Goal: Information Seeking & Learning: Understand process/instructions

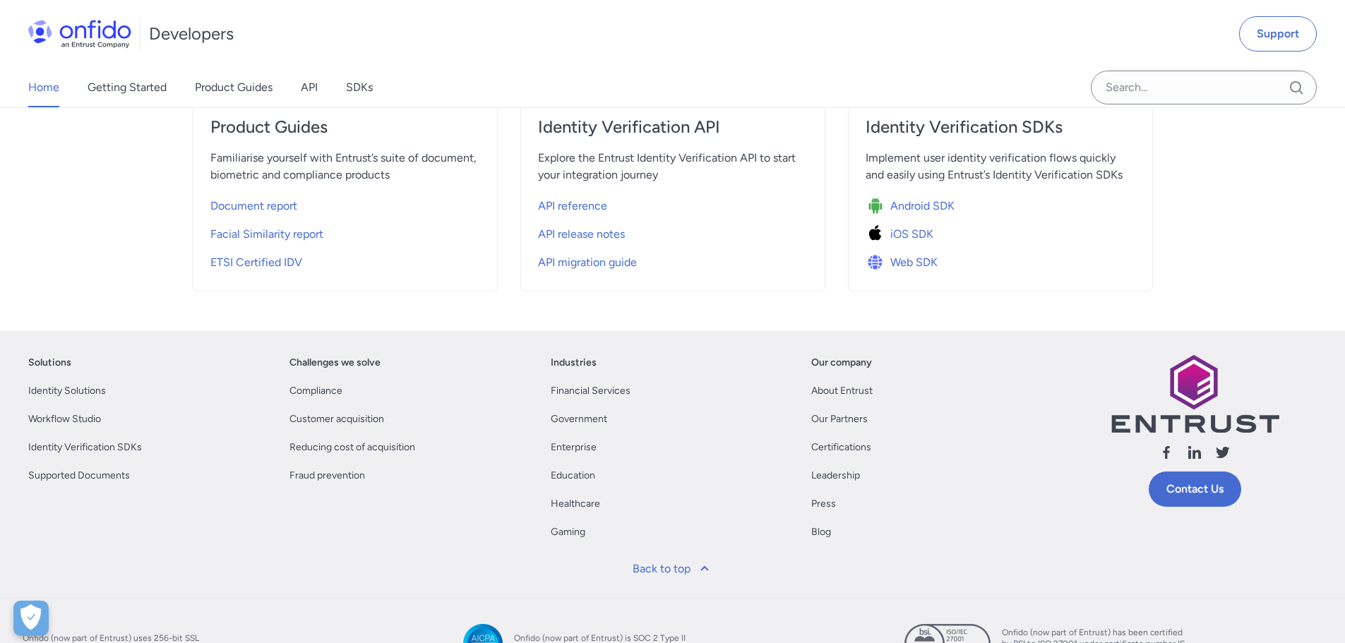
scroll to position [568, 0]
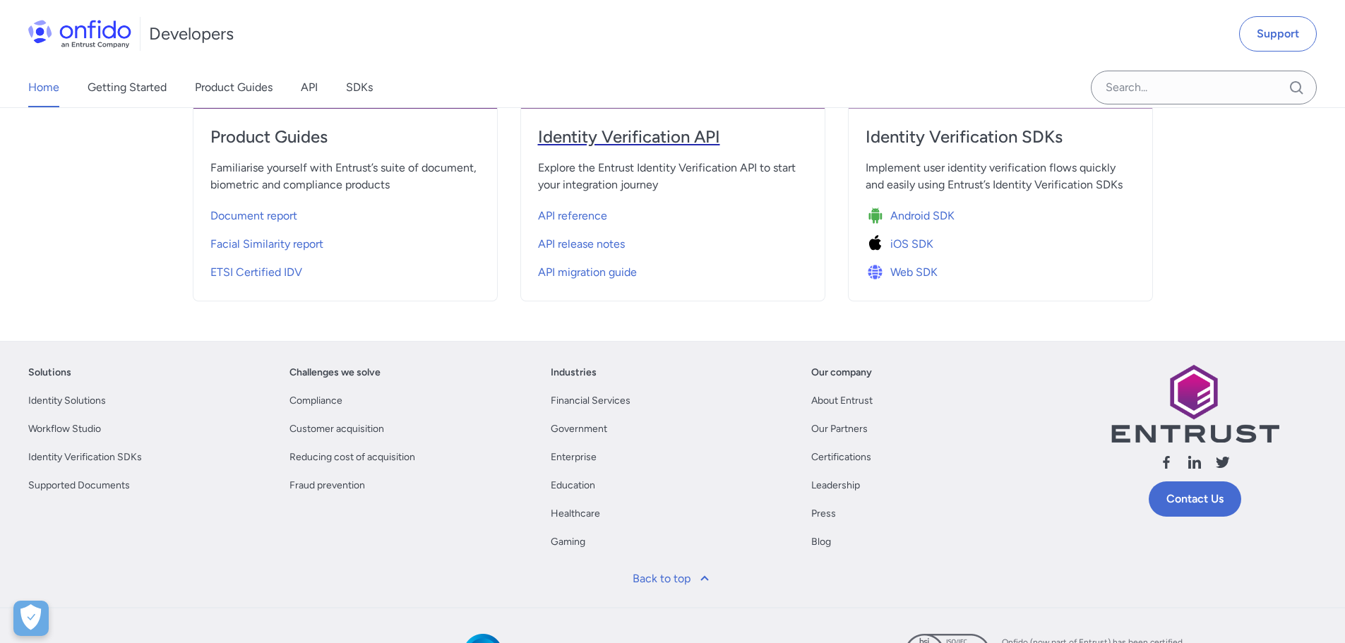
click at [618, 136] on h4 "Identity Verification API" at bounding box center [673, 137] width 270 height 23
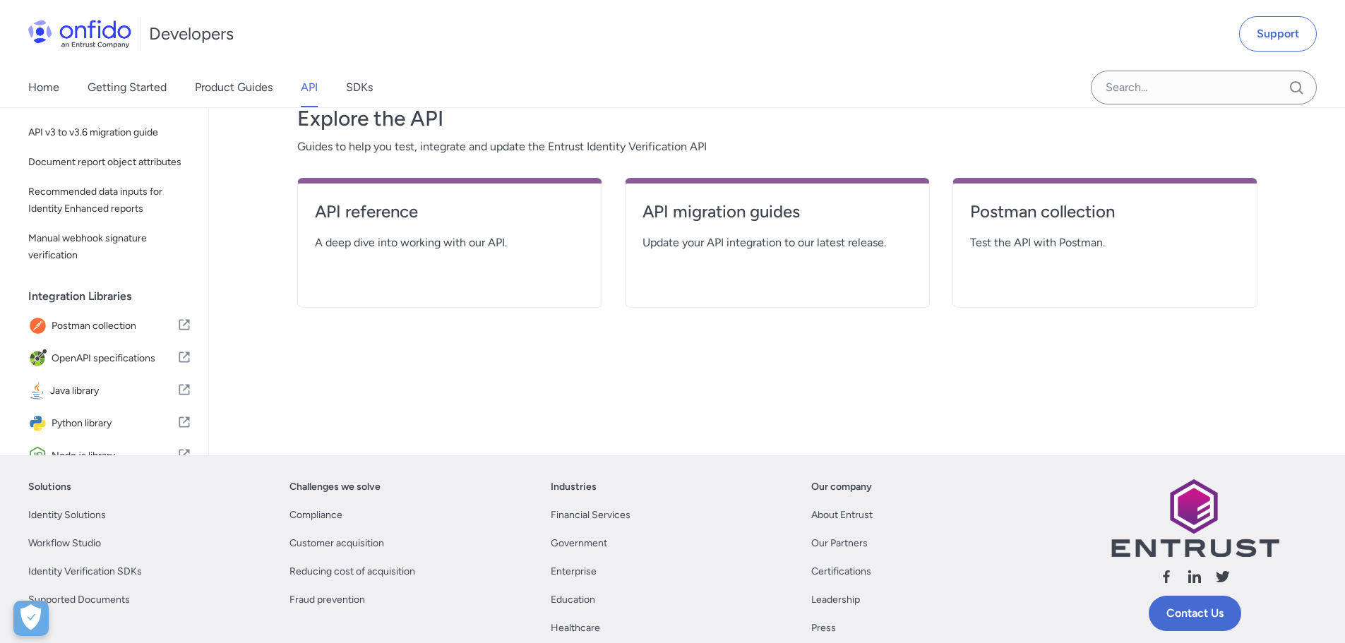
scroll to position [131, 0]
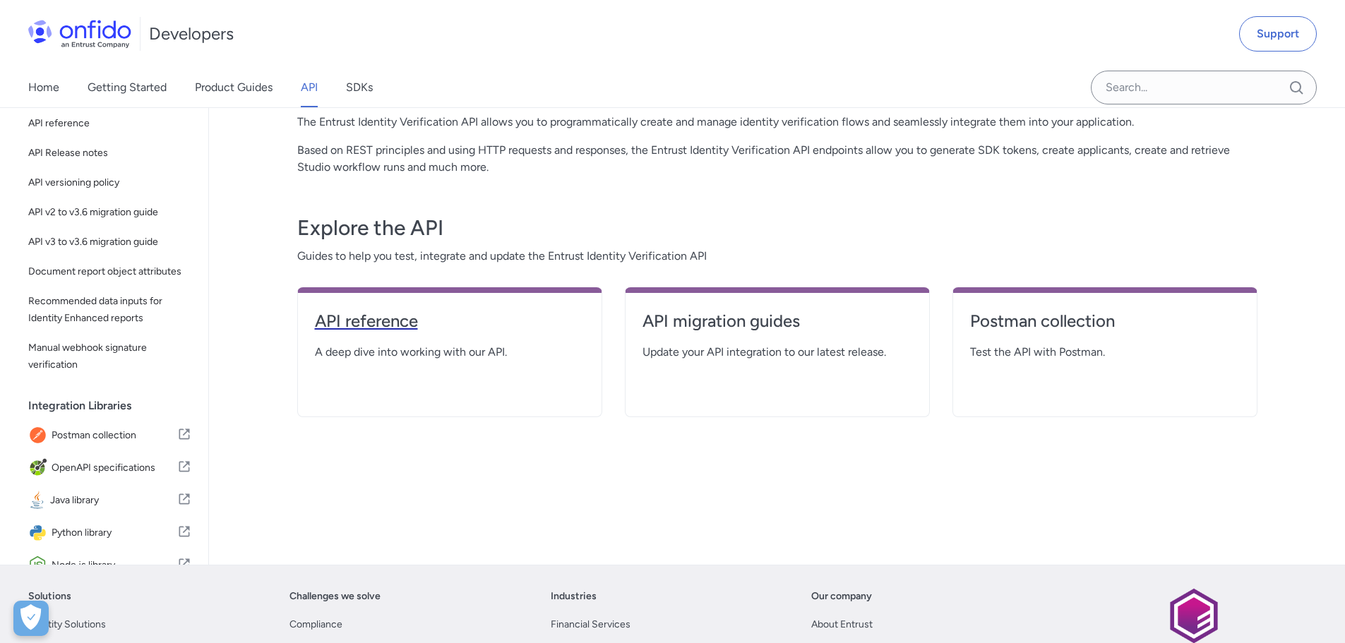
click at [403, 329] on h4 "API reference" at bounding box center [450, 321] width 270 height 23
select select "http"
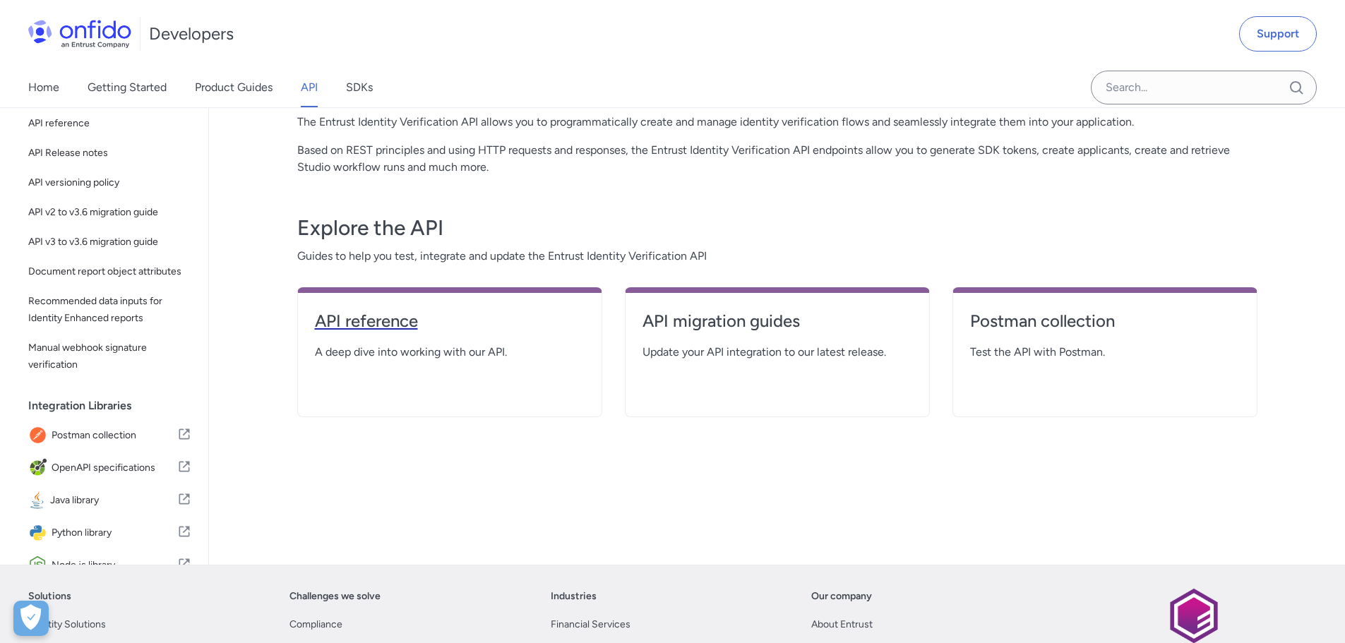
select select "http"
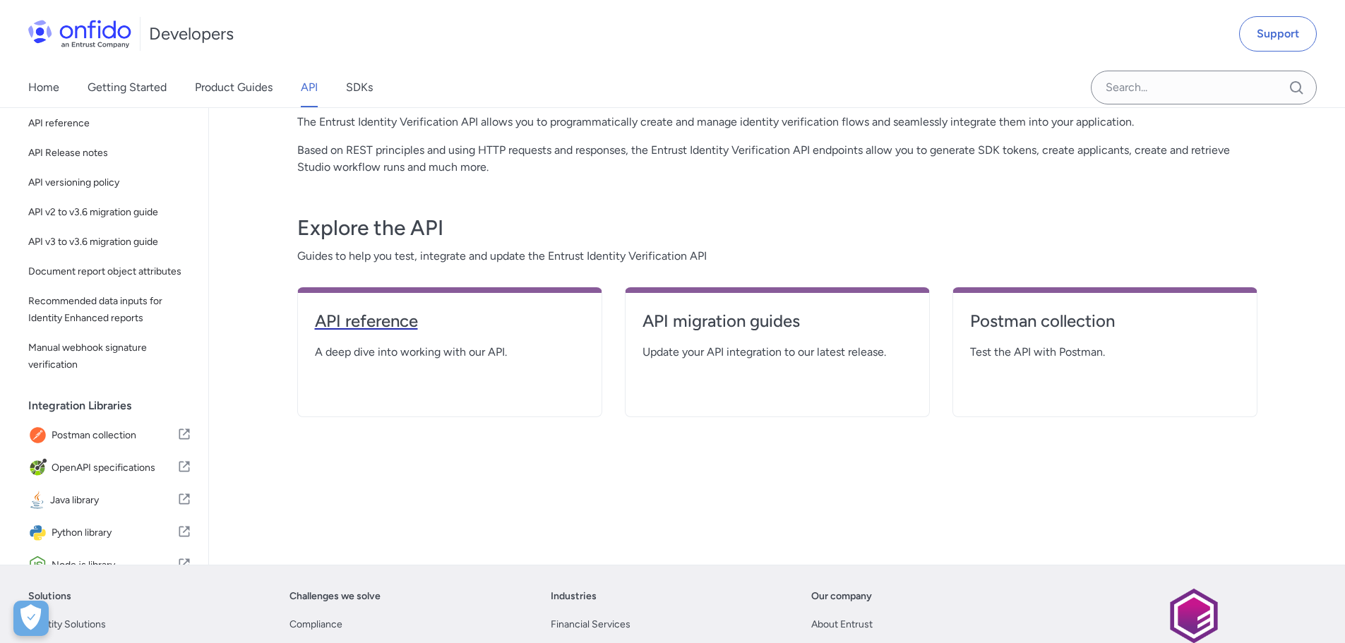
select select "http"
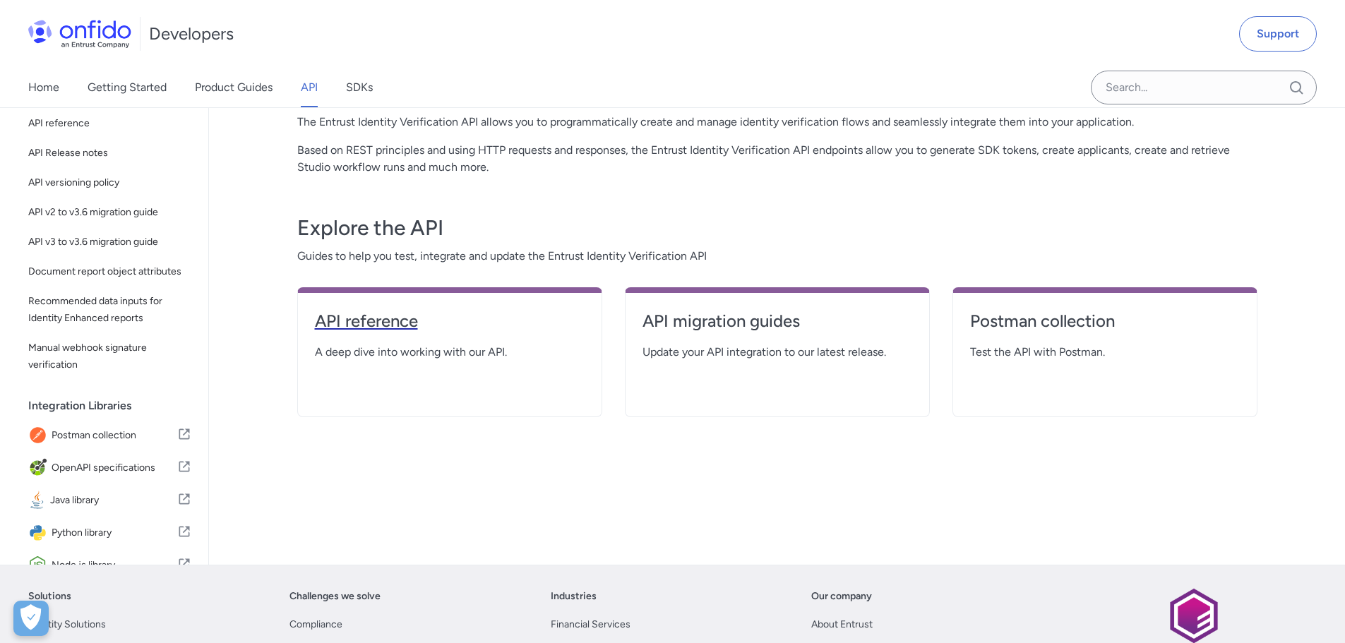
select select "http"
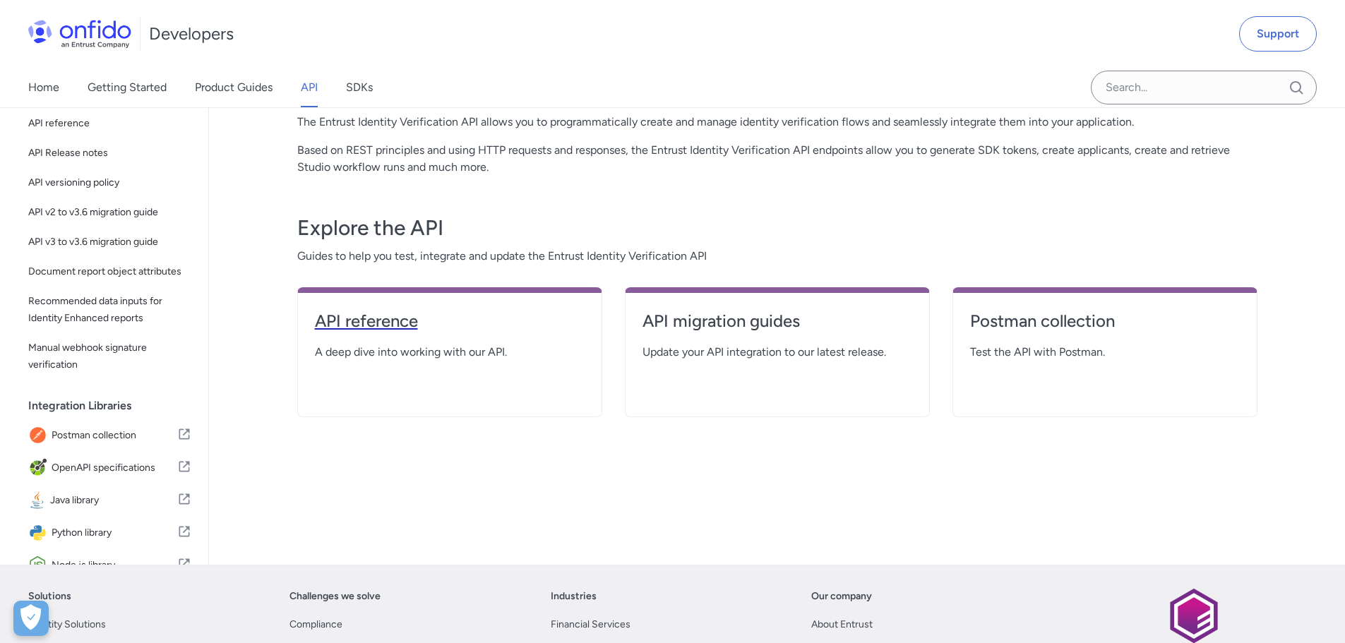
select select "http"
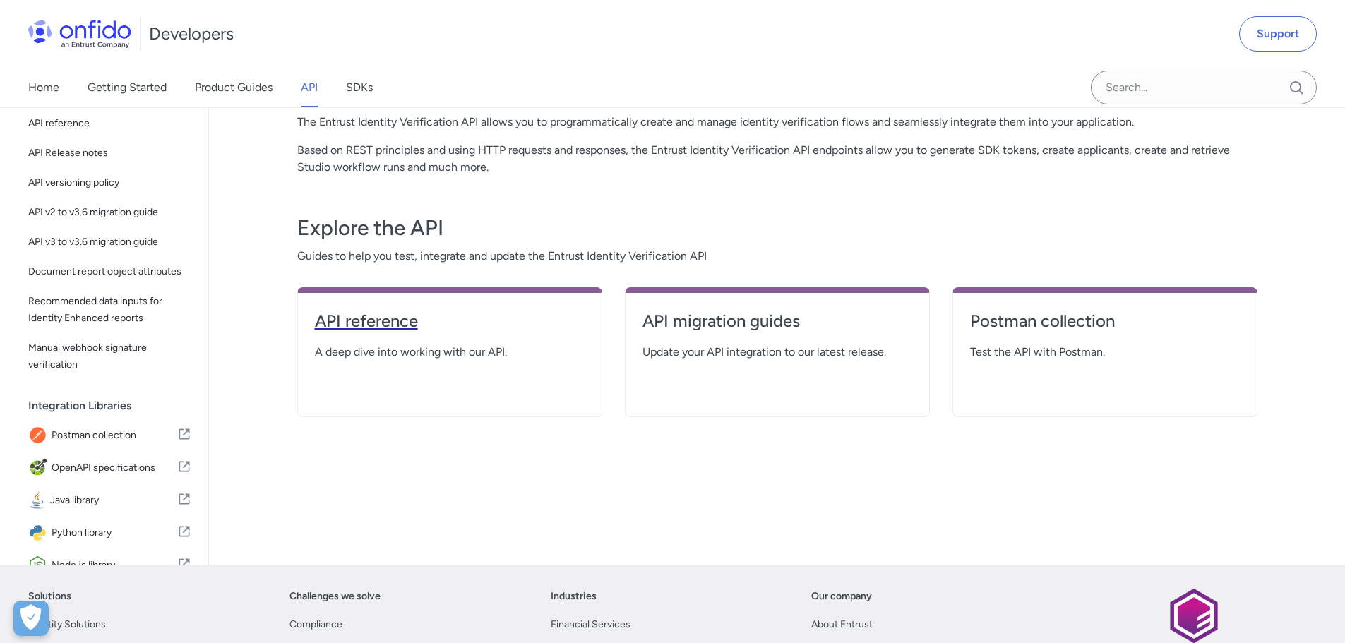
select select "http"
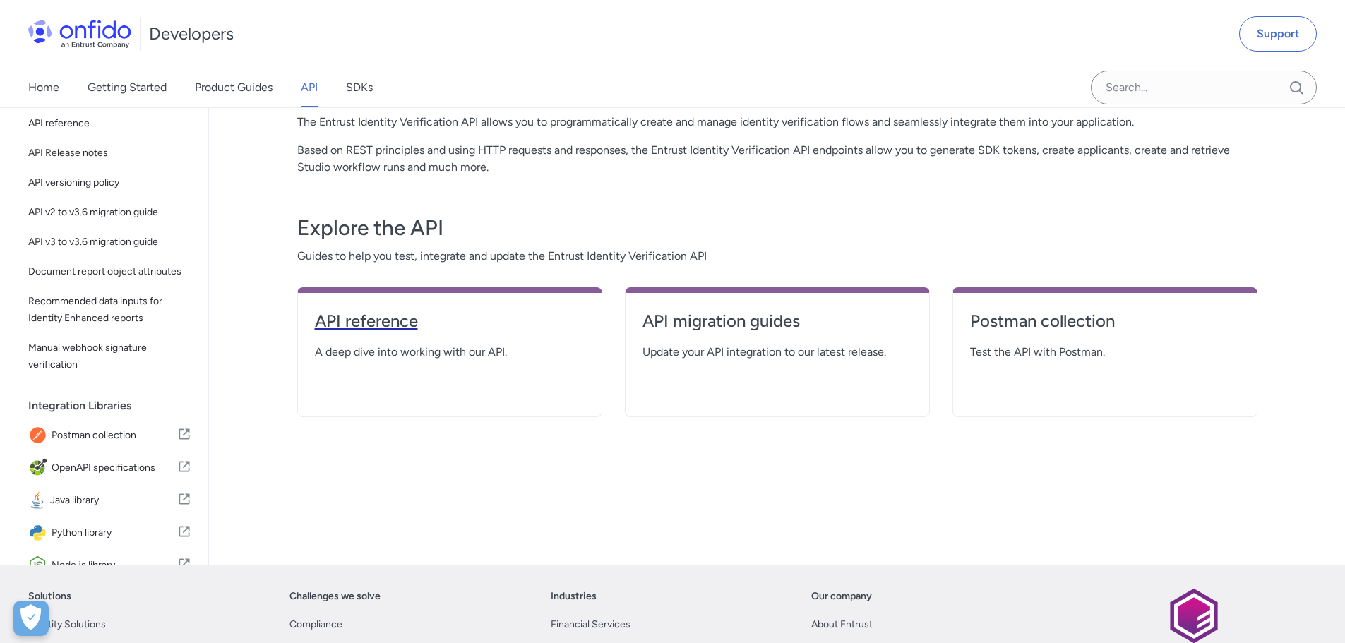
select select "http"
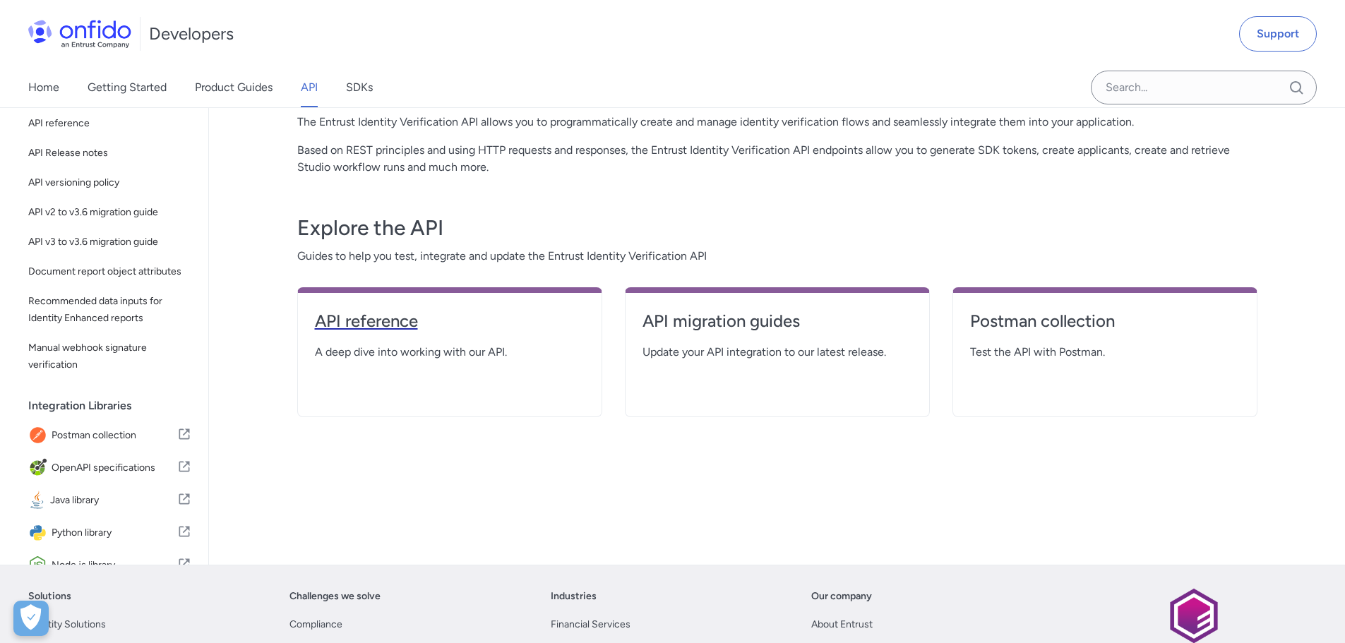
select select "http"
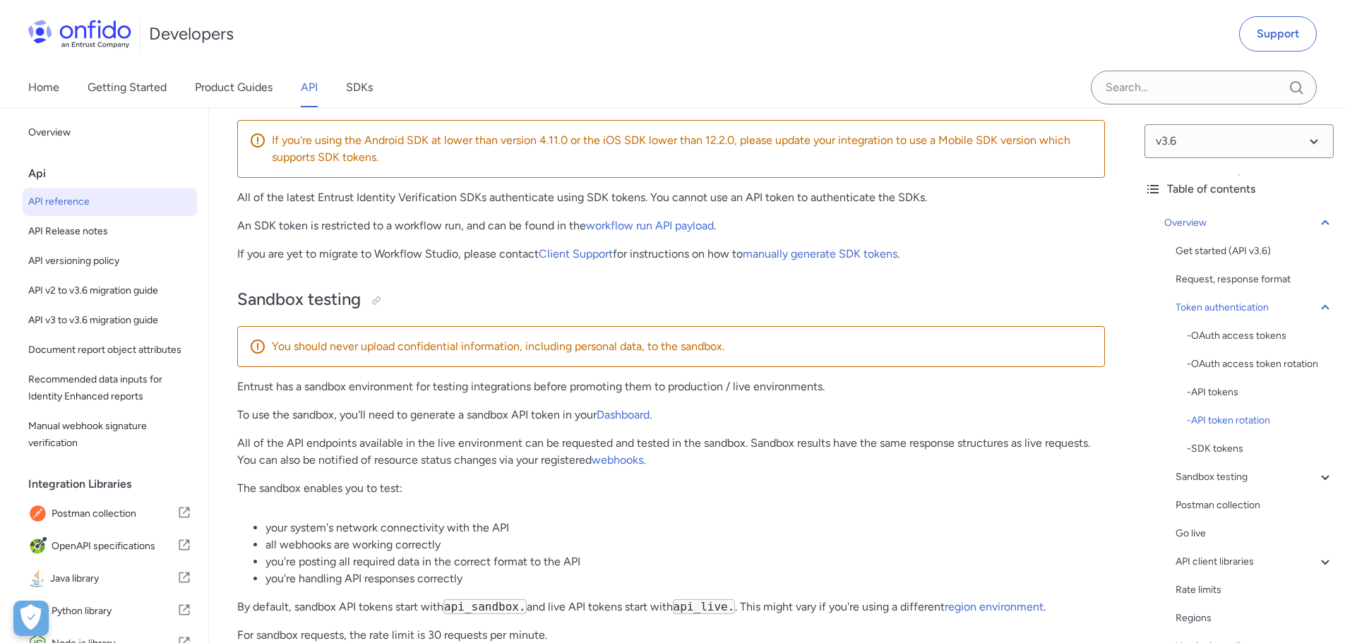
scroll to position [1791, 0]
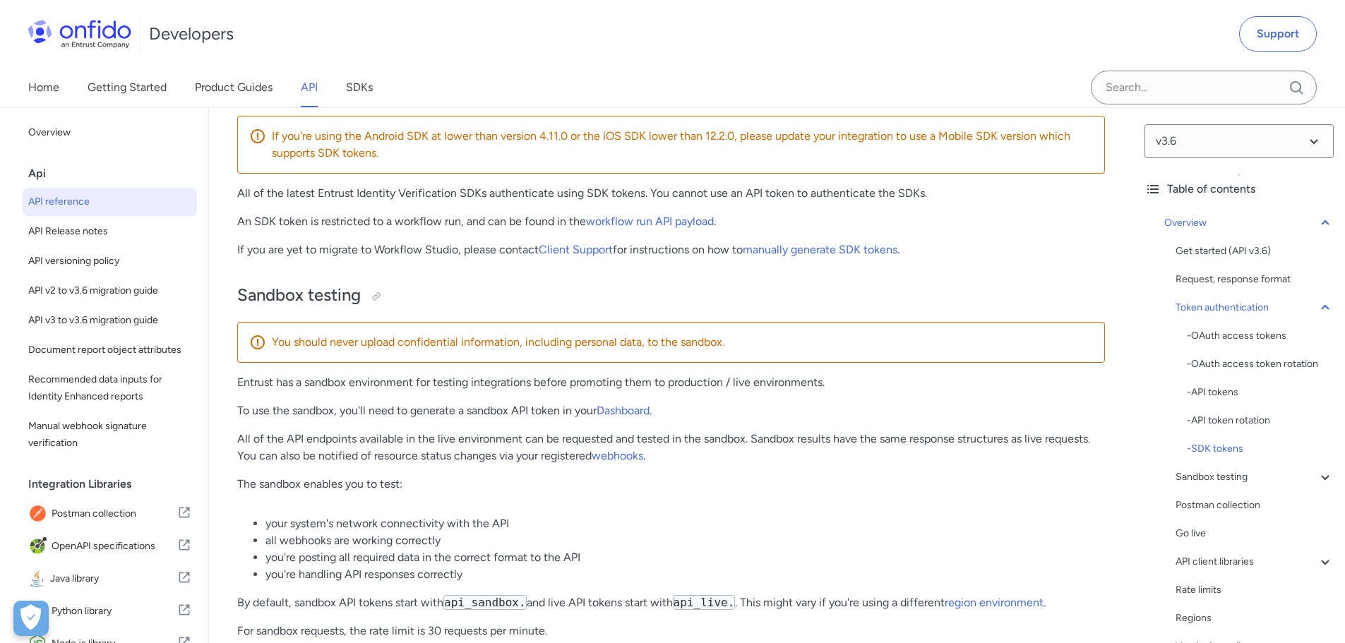
drag, startPoint x: 561, startPoint y: 357, endPoint x: 789, endPoint y: 354, distance: 228.8
click at [789, 351] on p "You should never upload confidential information, including personal data, to t…" at bounding box center [682, 342] width 821 height 17
drag, startPoint x: 626, startPoint y: 363, endPoint x: 313, endPoint y: 371, distance: 312.8
click at [333, 363] on div "You should never upload confidential information, including personal data, to t…" at bounding box center [671, 342] width 868 height 41
drag, startPoint x: 352, startPoint y: 397, endPoint x: 660, endPoint y: 396, distance: 308.5
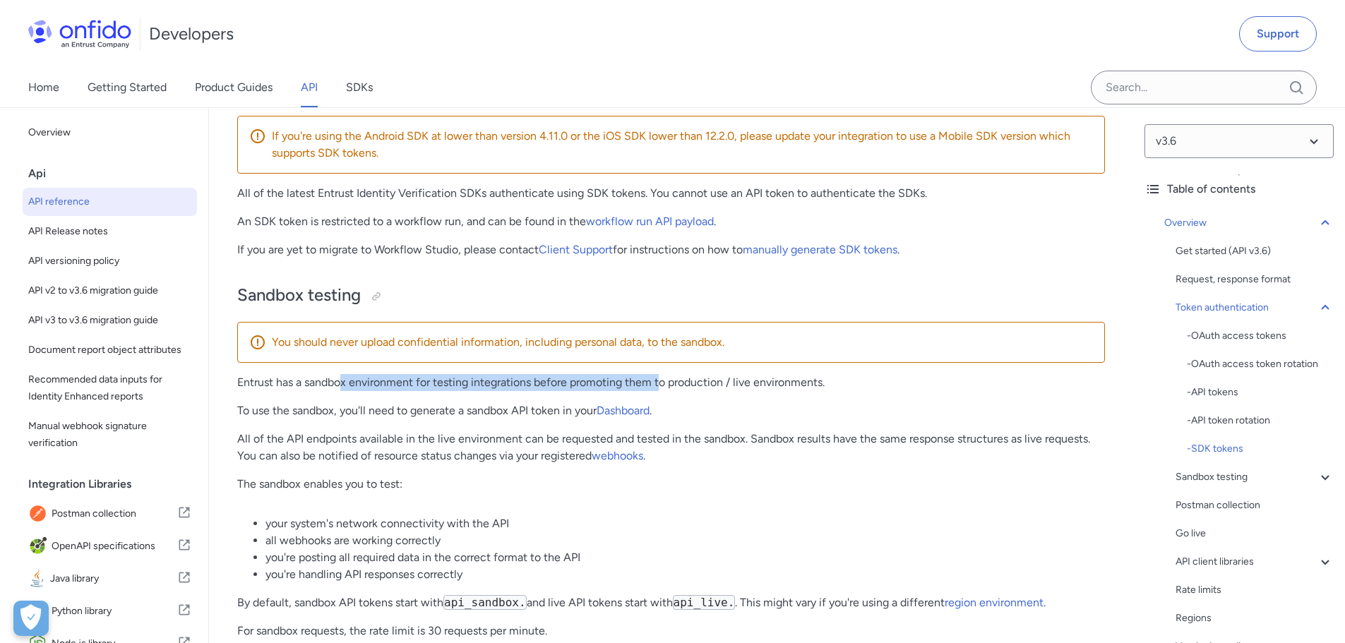
click at [660, 391] on p "Entrust has a sandbox environment for testing integrations before promoting the…" at bounding box center [671, 382] width 868 height 17
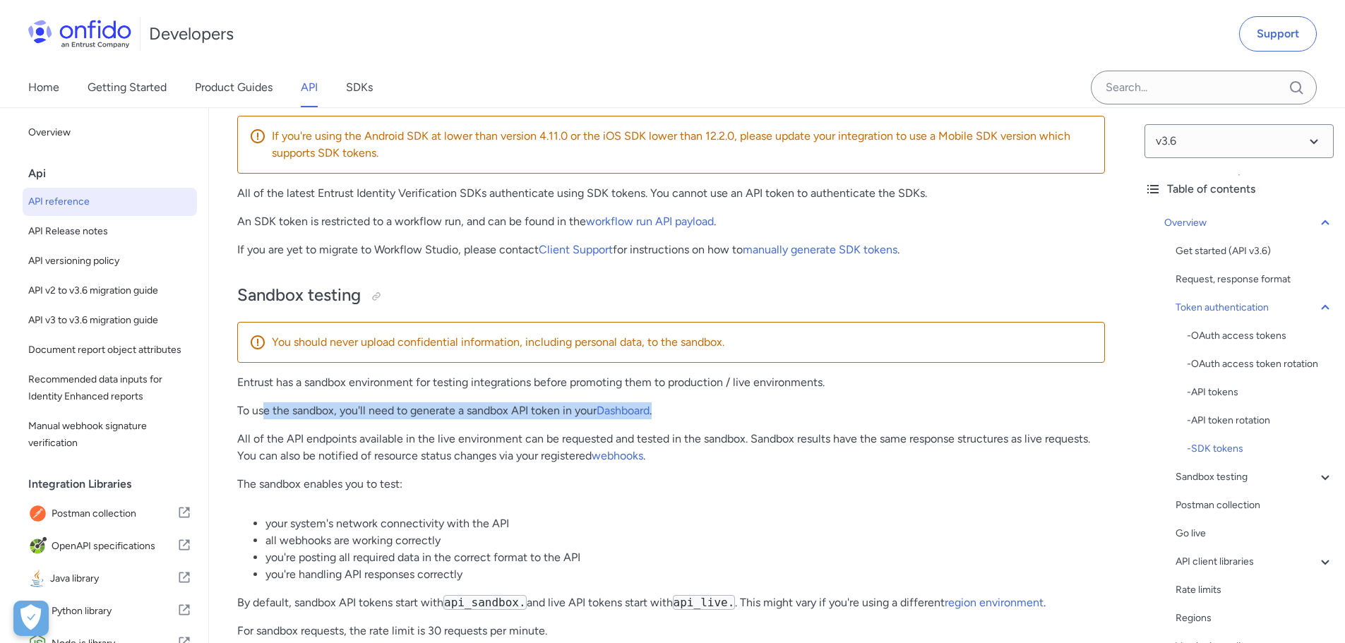
drag, startPoint x: 318, startPoint y: 425, endPoint x: 728, endPoint y: 424, distance: 409.4
click at [728, 419] on p "To use the sandbox, you'll need to generate a sandbox API token in your Dashboa…" at bounding box center [671, 410] width 868 height 17
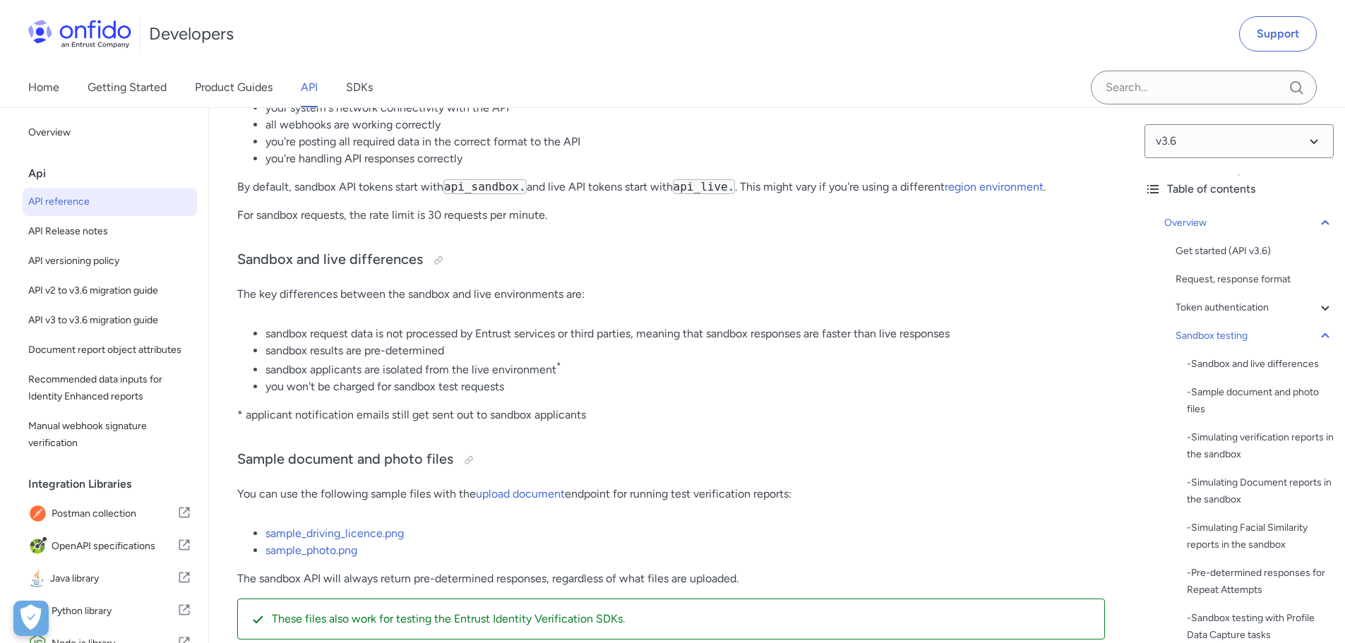
scroll to position [2221, 0]
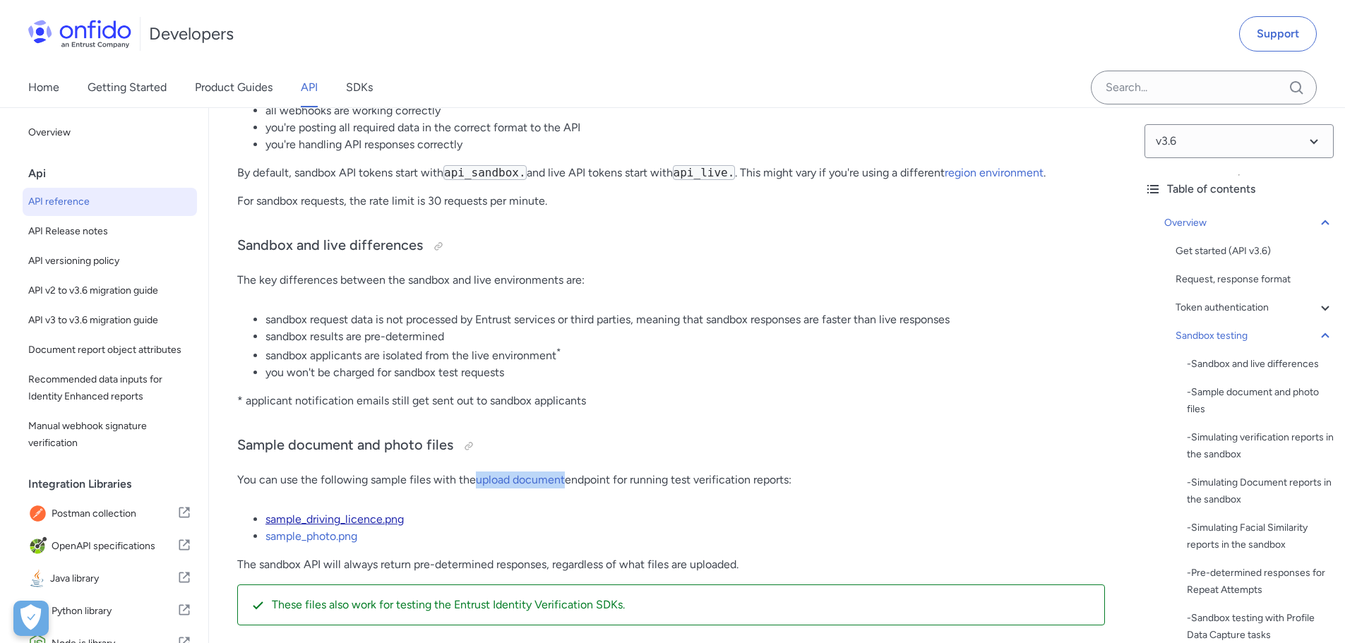
click at [389, 526] on link "sample_driving_licence.png" at bounding box center [334, 519] width 138 height 13
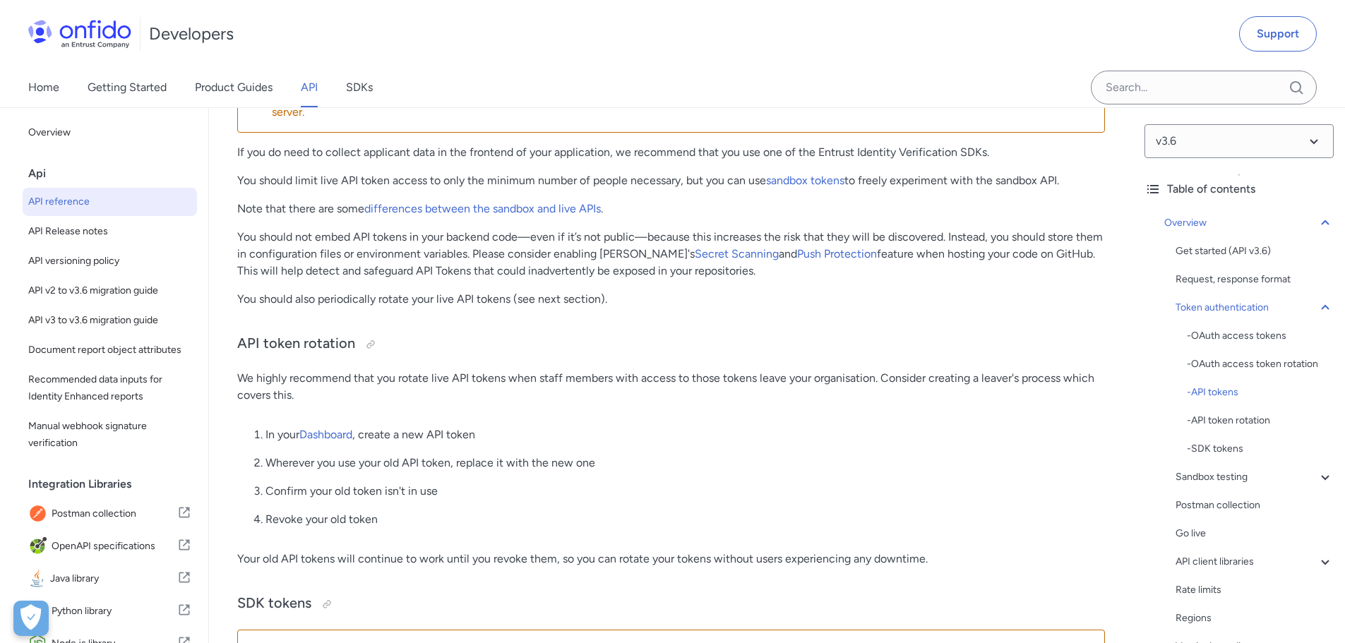
scroll to position [1267, 0]
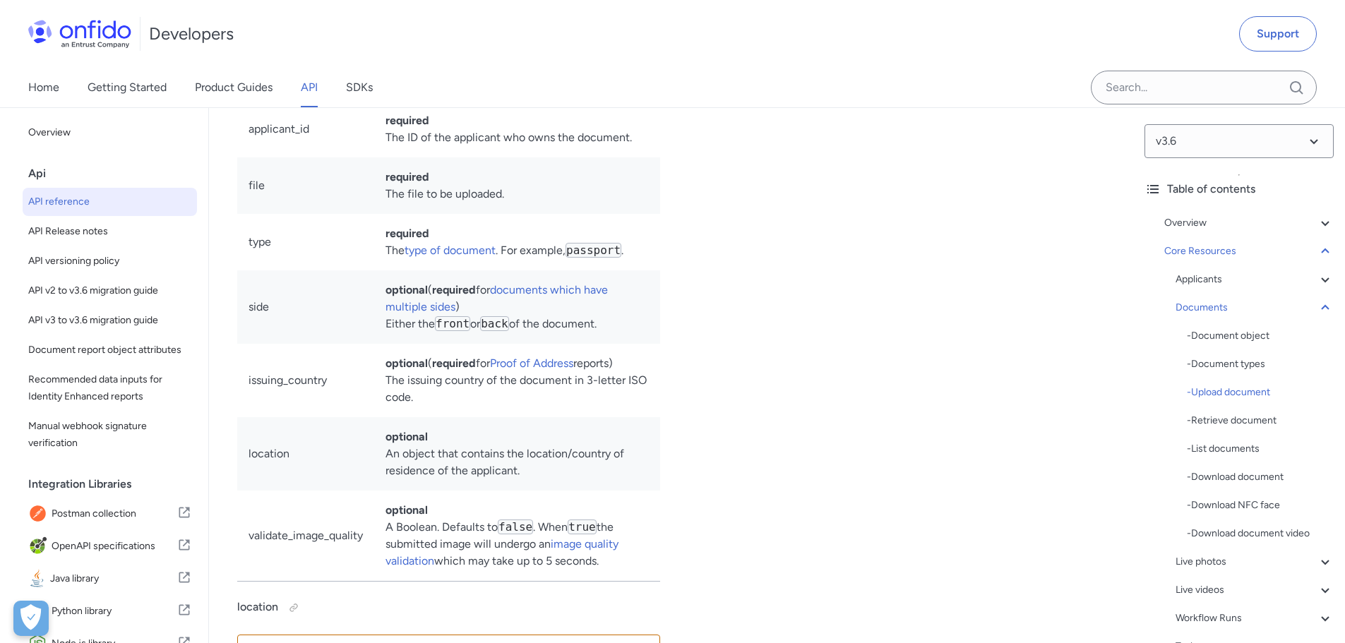
scroll to position [24015, 0]
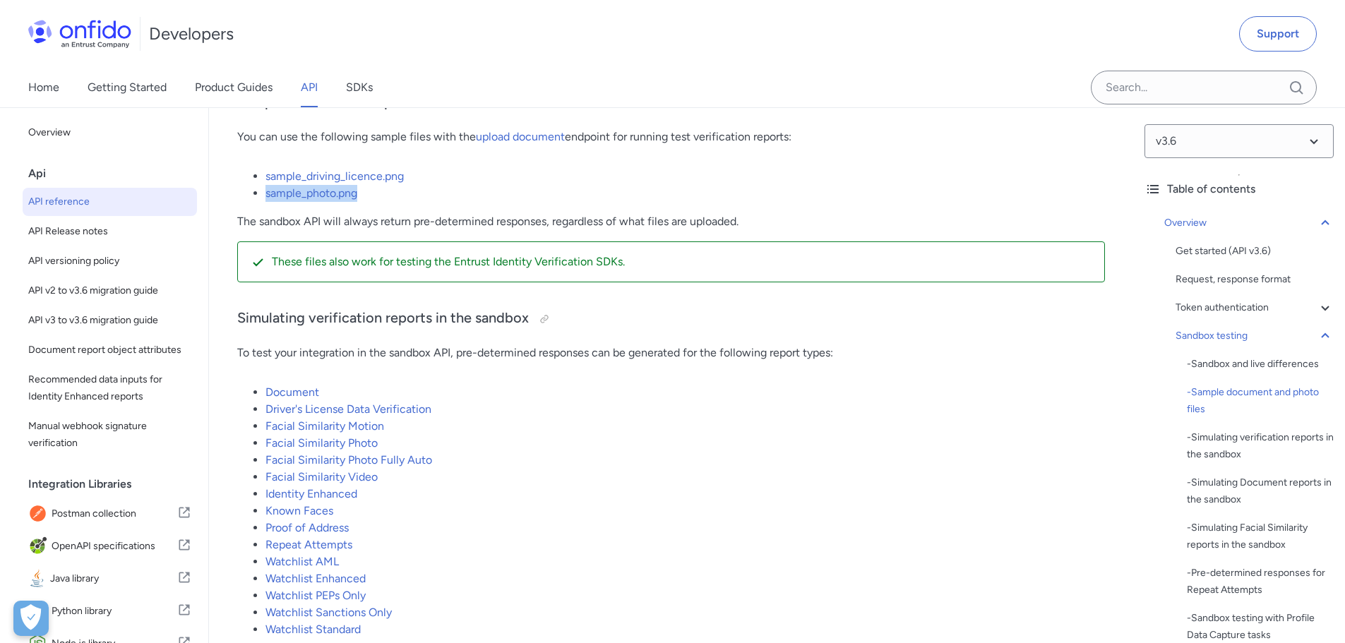
scroll to position [2697, 0]
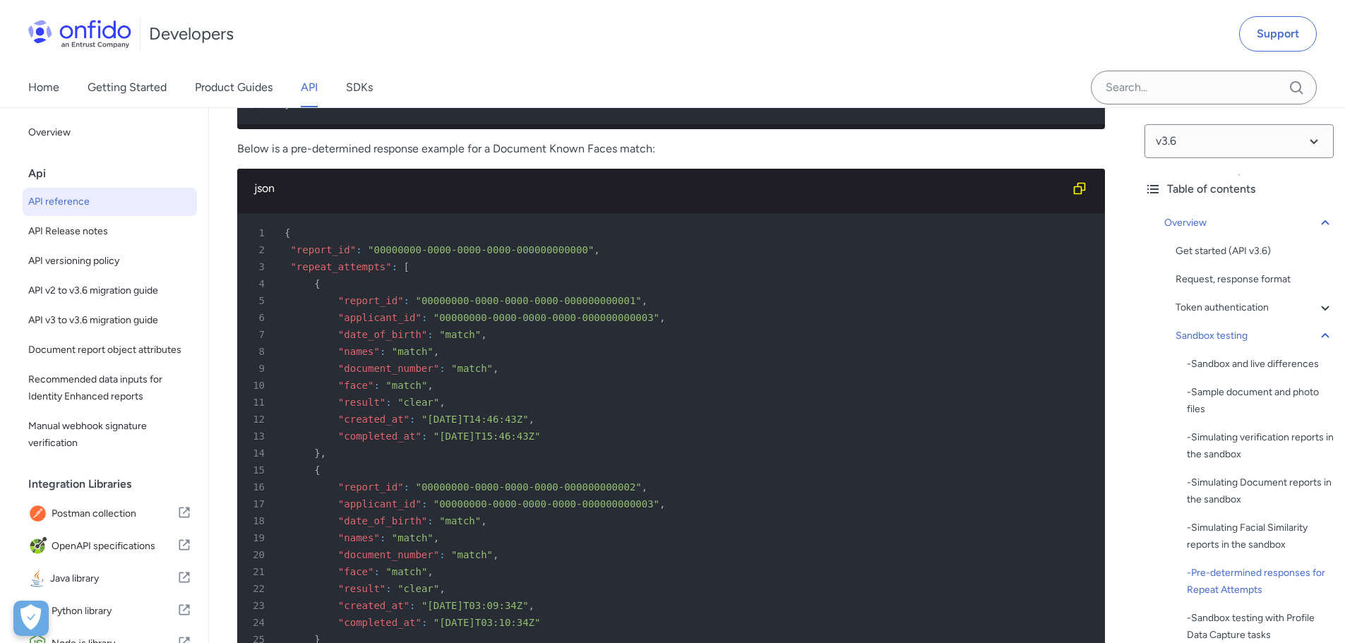
scroll to position [6462, 0]
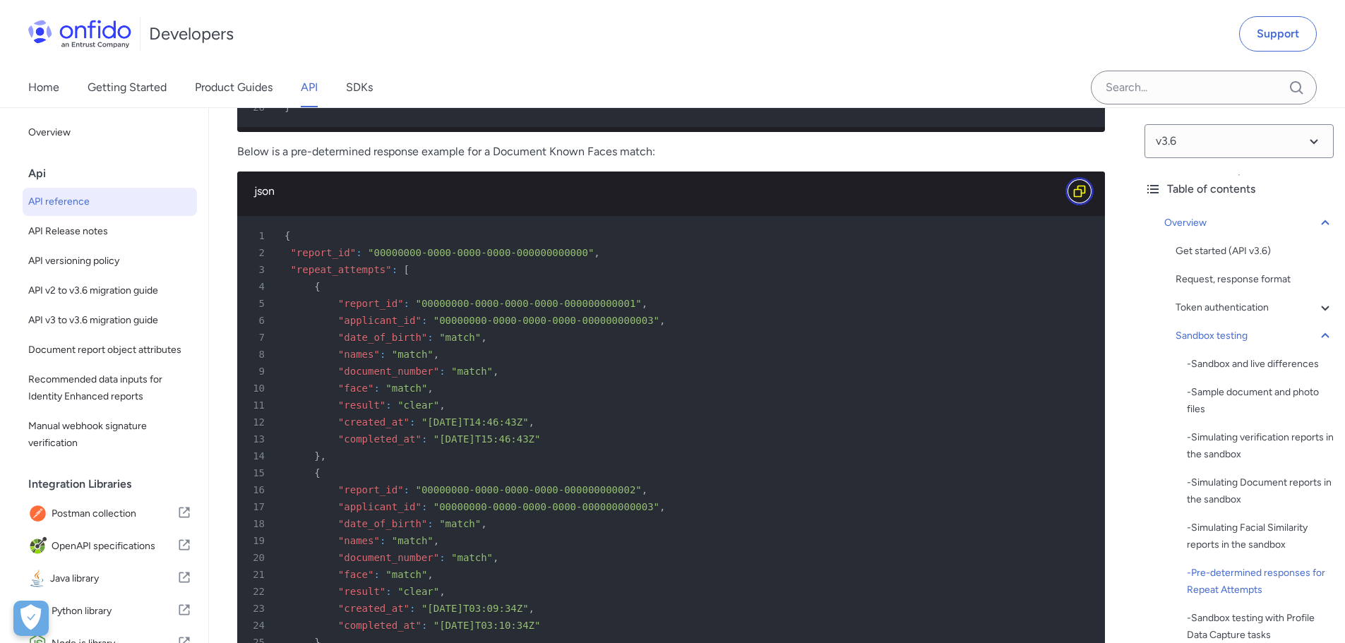
click at [1080, 185] on icon "Copy code snippet button" at bounding box center [1080, 191] width 12 height 12
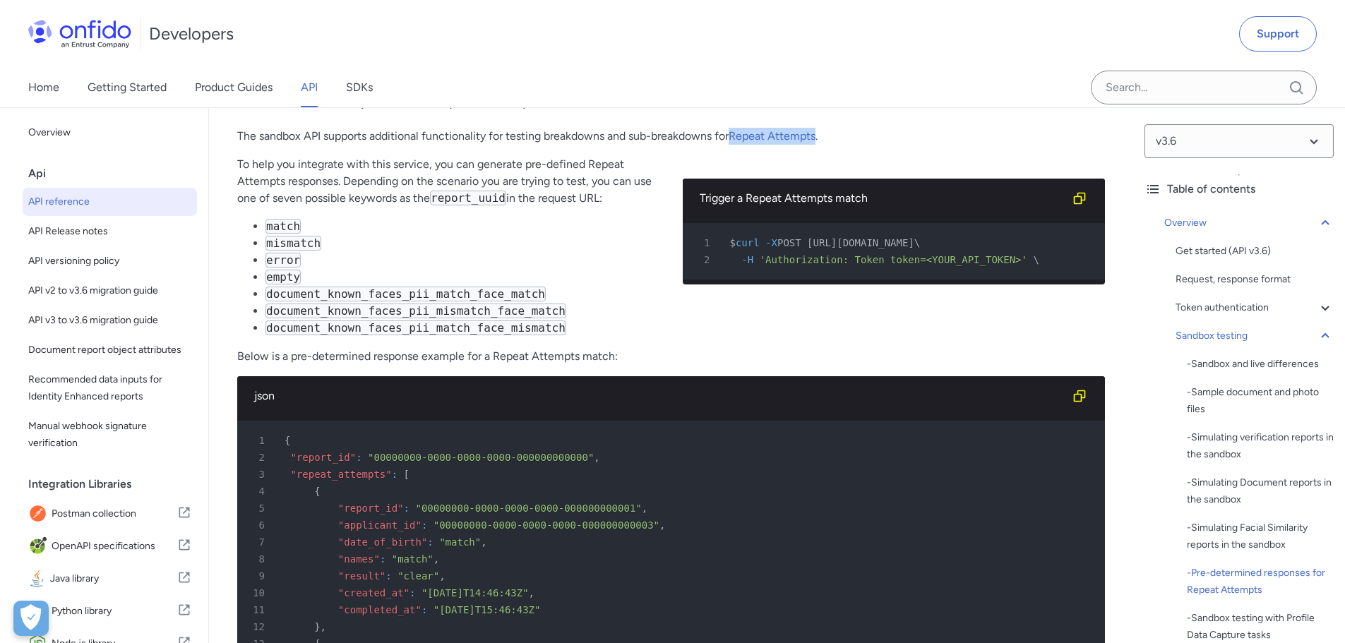
scroll to position [0, 24]
click at [1083, 191] on icon "Copy code snippet button" at bounding box center [1079, 198] width 14 height 14
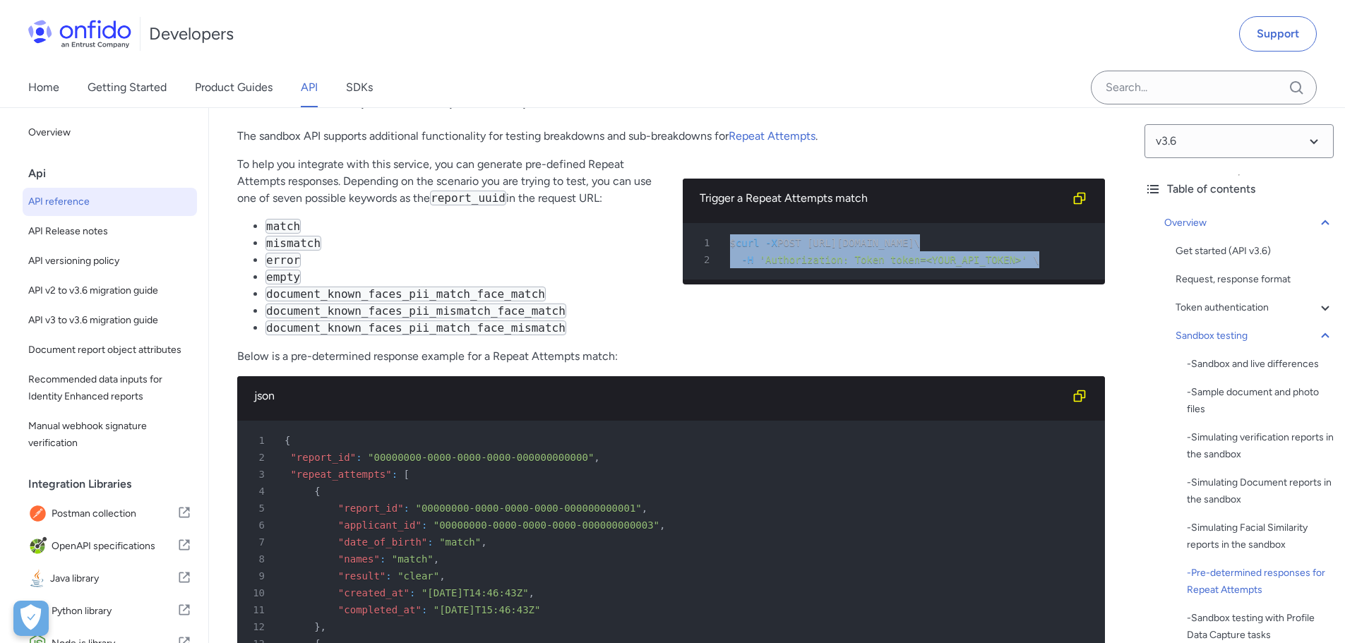
drag, startPoint x: 695, startPoint y: 221, endPoint x: 1051, endPoint y: 234, distance: 356.0
click at [1051, 234] on pre "1 $ curl -X POST https://api.eu.onfido.com/v3.6/repeat_attempts/match \ 2 -H 'A…" at bounding box center [894, 251] width 423 height 56
click at [1078, 191] on icon "Copy code snippet button" at bounding box center [1079, 198] width 14 height 14
drag, startPoint x: 965, startPoint y: 221, endPoint x: 1092, endPoint y: 217, distance: 127.1
click at [914, 237] on span "POST [URL][DOMAIN_NAME]" at bounding box center [845, 242] width 137 height 11
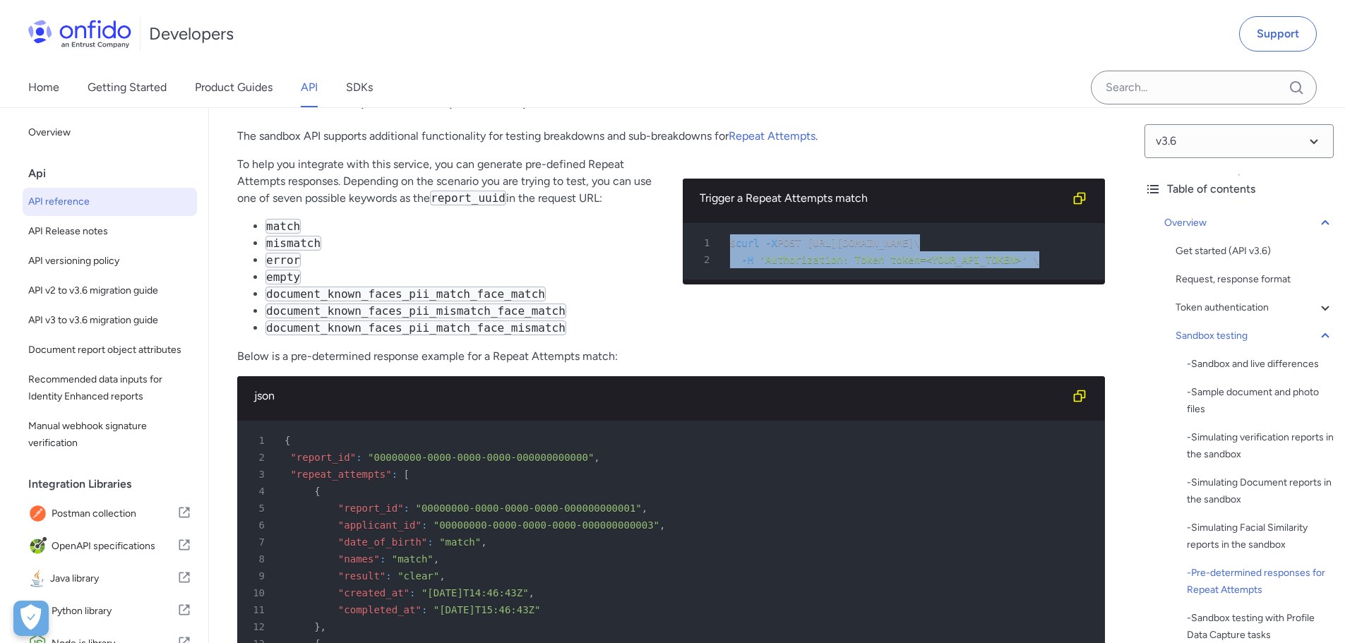
copy span "/repeat_attempts/match"
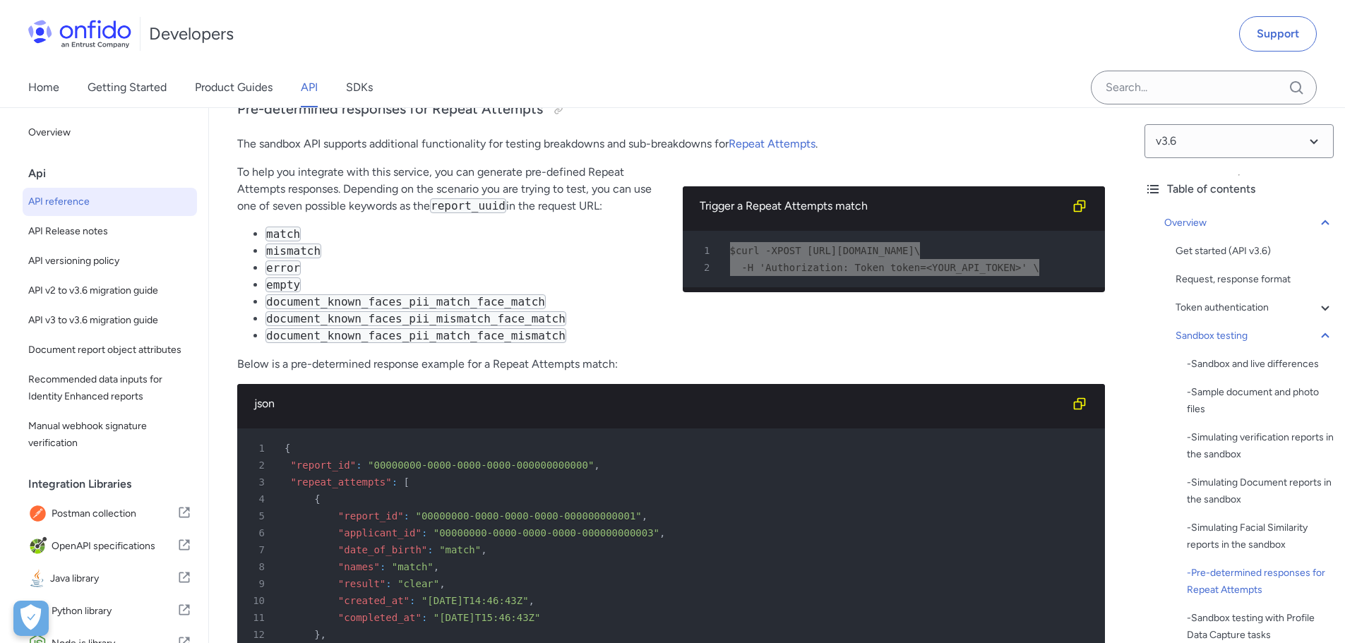
scroll to position [5708, 0]
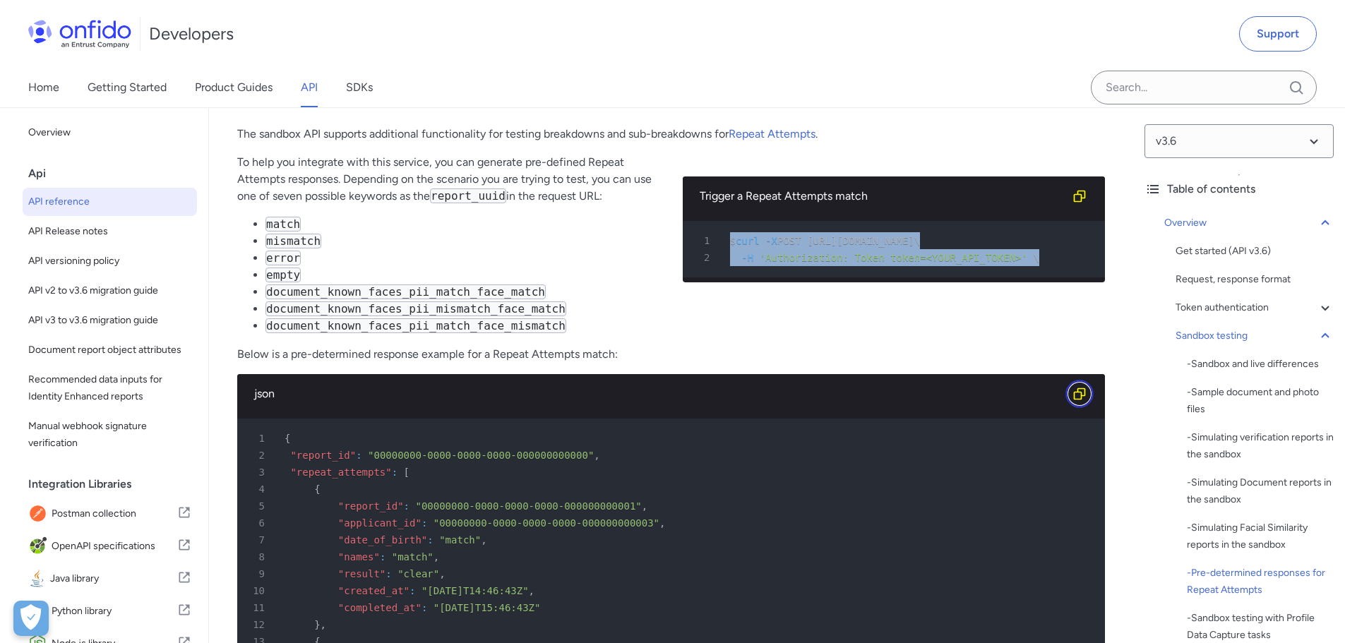
click at [1077, 387] on icon "Copy code snippet button" at bounding box center [1079, 394] width 14 height 14
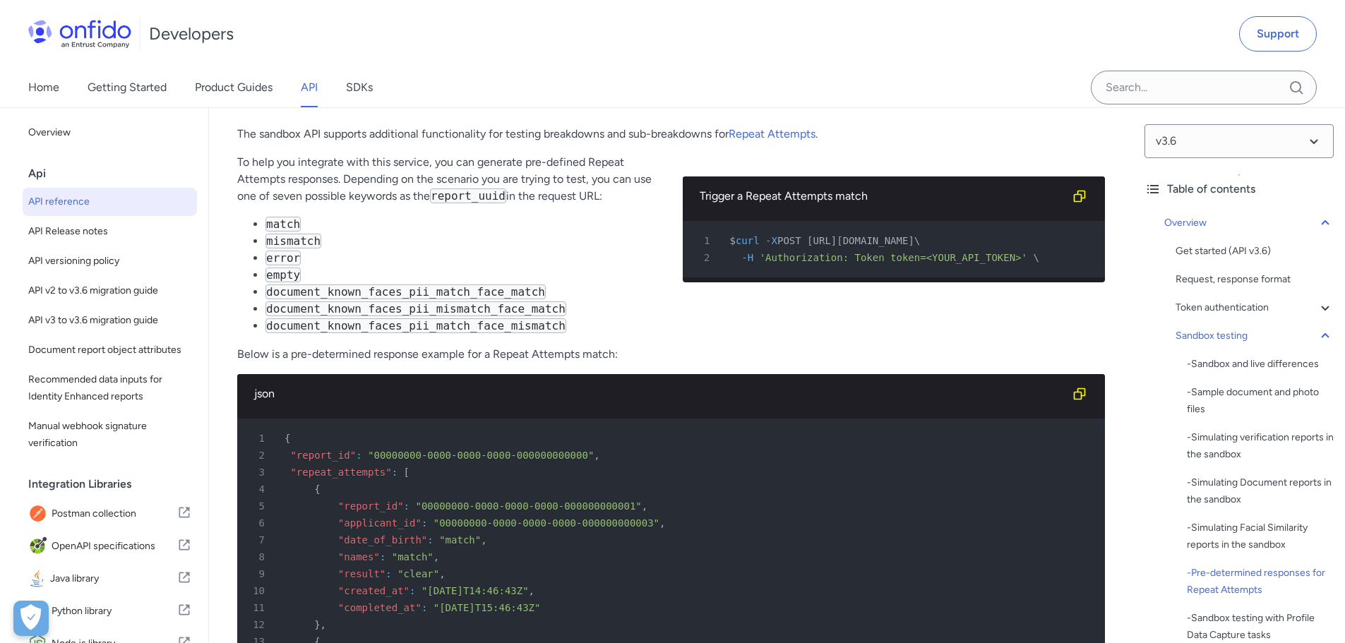
click at [290, 234] on code "mismatch" at bounding box center [293, 241] width 56 height 15
copy code "mismatch"
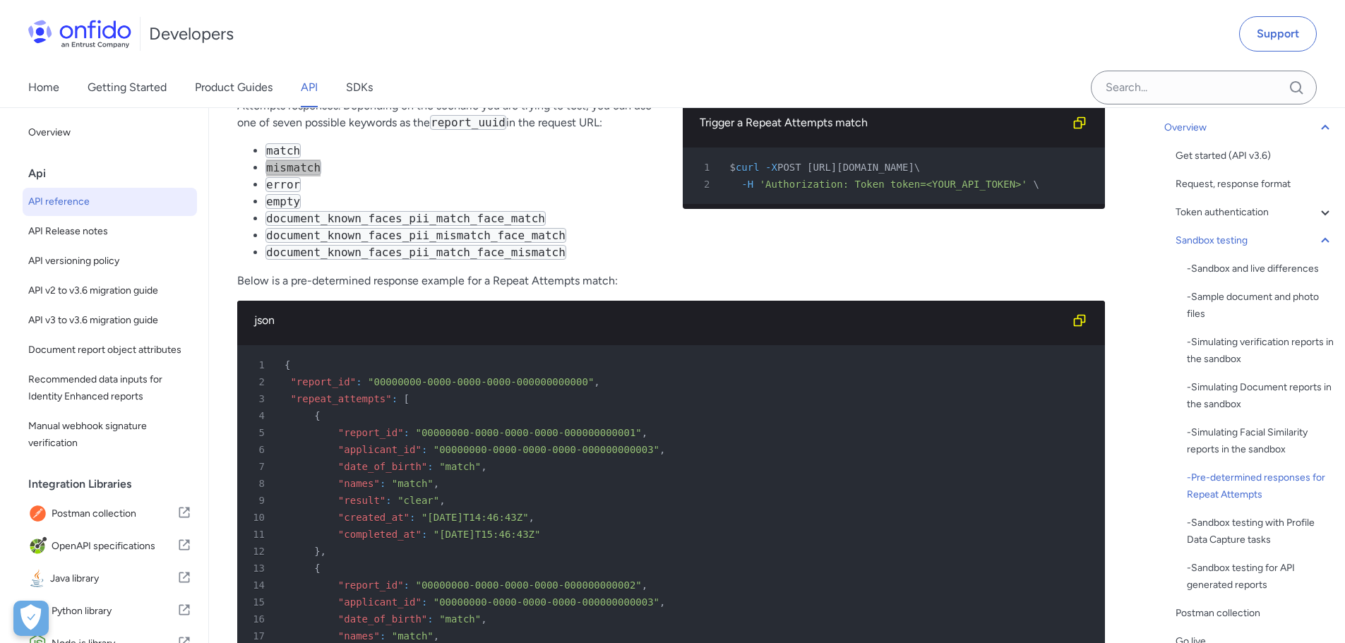
scroll to position [5779, 0]
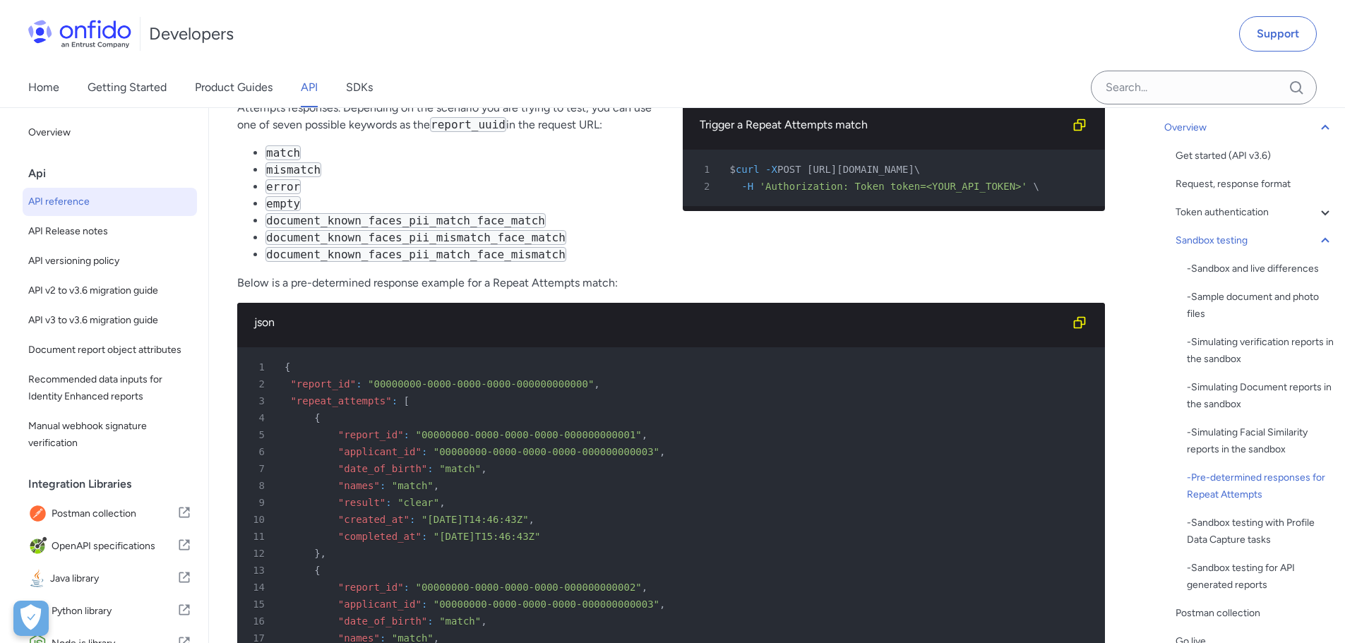
click at [954, 172] on pre "1 $ curl -X POST https://api.eu.onfido.com/v3.6/repeat_attempts/match \ 2 -H 'A…" at bounding box center [894, 178] width 423 height 56
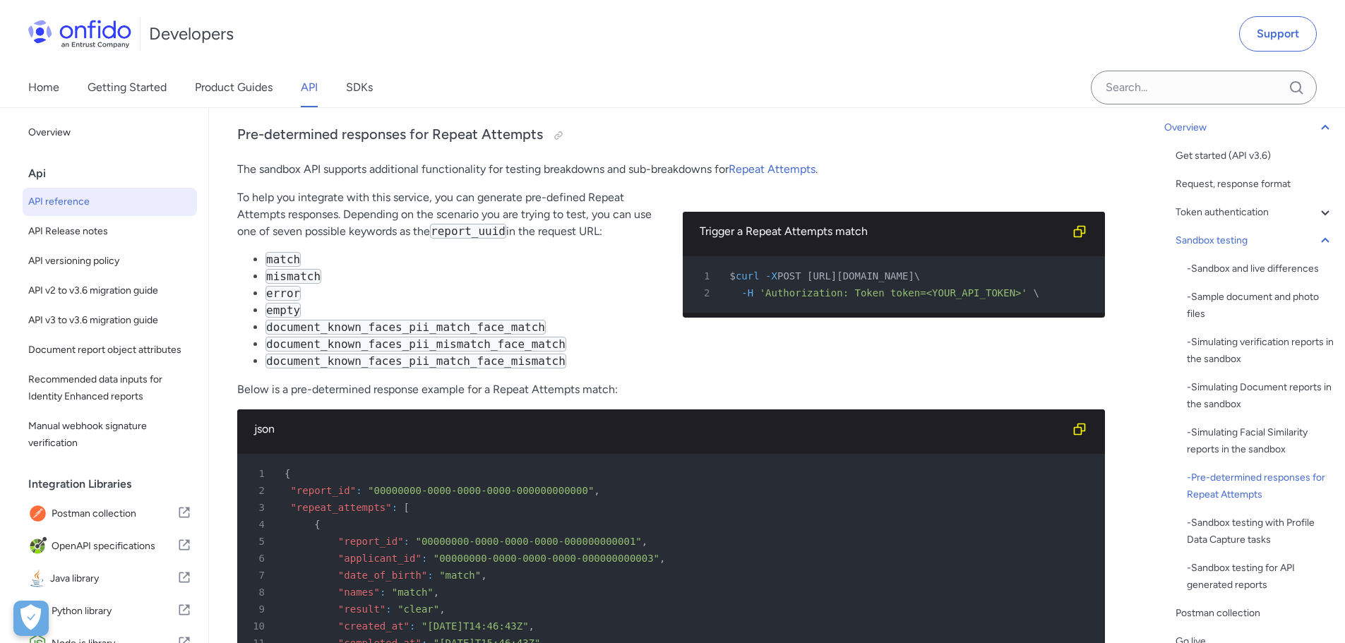
scroll to position [5650, 0]
